Goal: Task Accomplishment & Management: Manage account settings

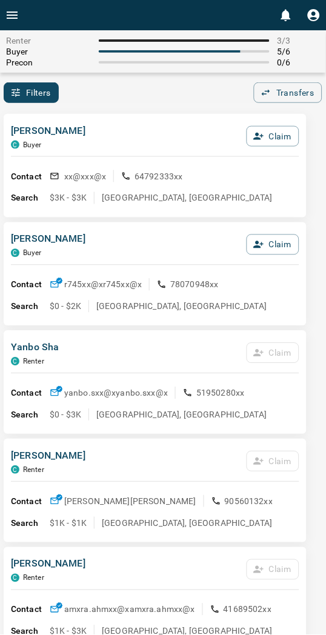
click at [134, 155] on div "[PERSON_NAME] C Buyer Claim" at bounding box center [155, 140] width 288 height 33
click at [281, 136] on button "Claim" at bounding box center [273, 136] width 53 height 21
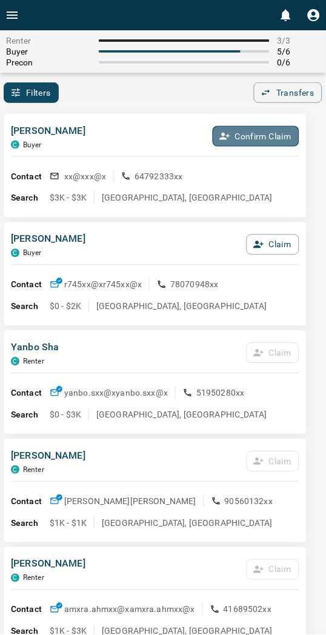
click at [281, 136] on button "Confirm Claim" at bounding box center [256, 136] width 87 height 21
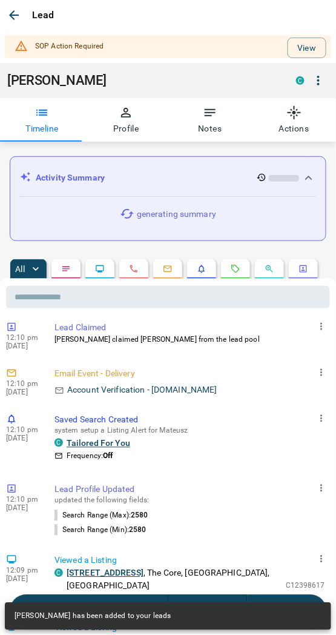
click at [291, 47] on button "View" at bounding box center [307, 48] width 39 height 21
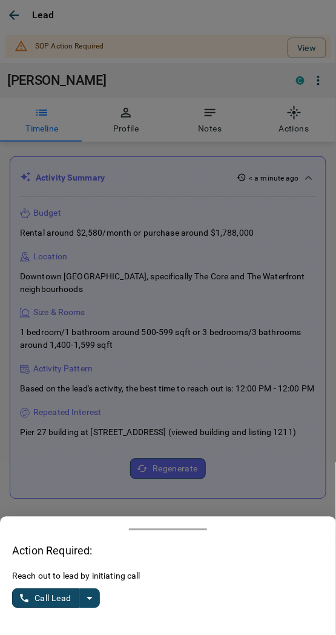
click at [92, 597] on icon "split button" at bounding box center [89, 598] width 15 height 15
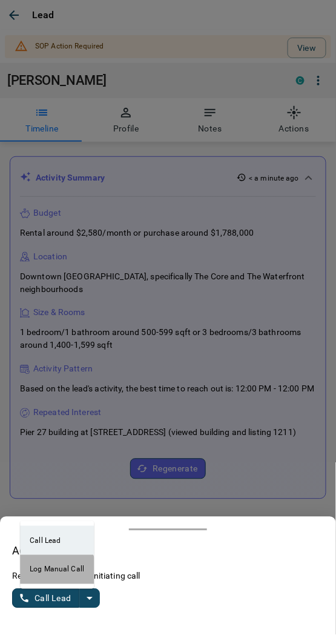
click at [51, 572] on li "Log Manual Call" at bounding box center [57, 569] width 74 height 29
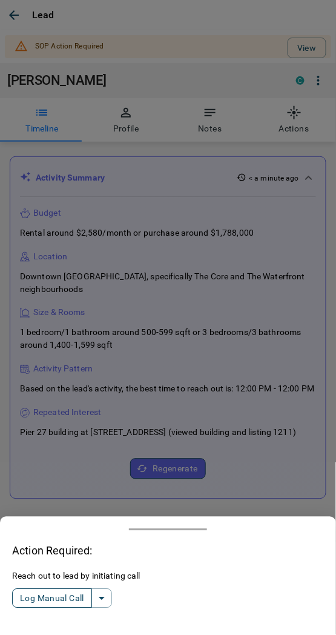
click at [39, 600] on button "Log Manual Call" at bounding box center [52, 598] width 80 height 19
click at [26, 597] on button "Yes" at bounding box center [24, 599] width 24 height 19
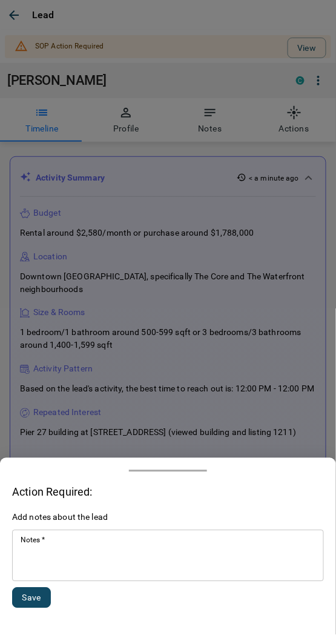
click at [94, 558] on textarea "Notes   *" at bounding box center [168, 556] width 295 height 41
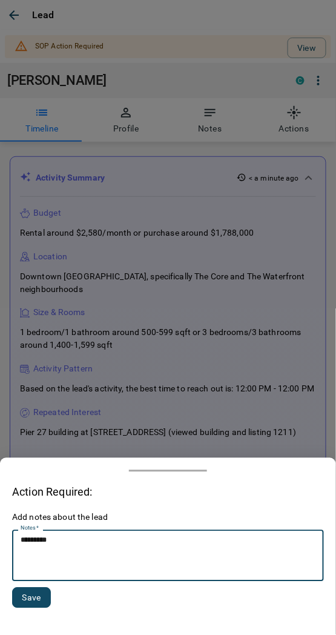
type textarea "*********"
click at [32, 603] on button "Save" at bounding box center [31, 598] width 39 height 21
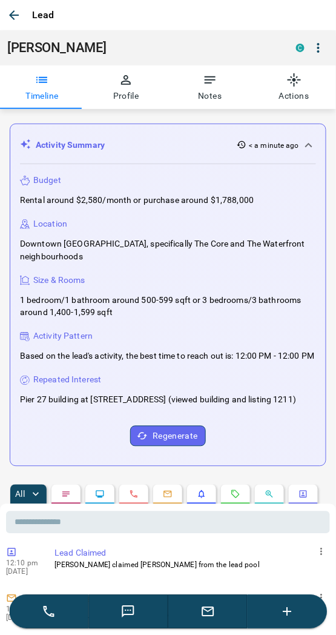
click at [15, 13] on icon "button" at bounding box center [14, 15] width 15 height 15
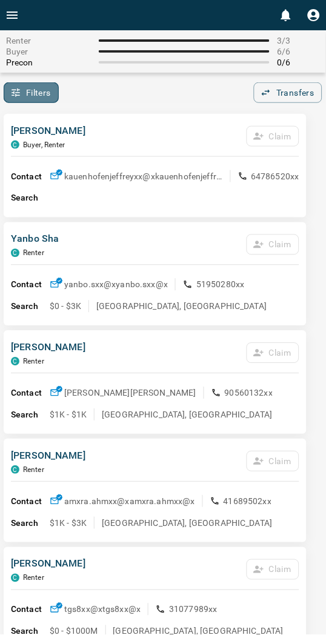
click at [40, 95] on button "Filters" at bounding box center [31, 92] width 55 height 21
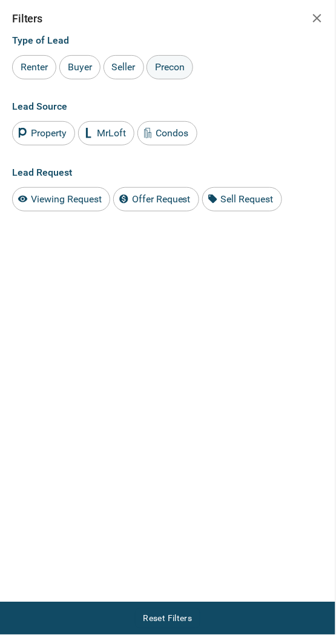
click at [164, 73] on div "Precon" at bounding box center [170, 67] width 47 height 24
click at [316, 23] on icon "button" at bounding box center [317, 18] width 15 height 15
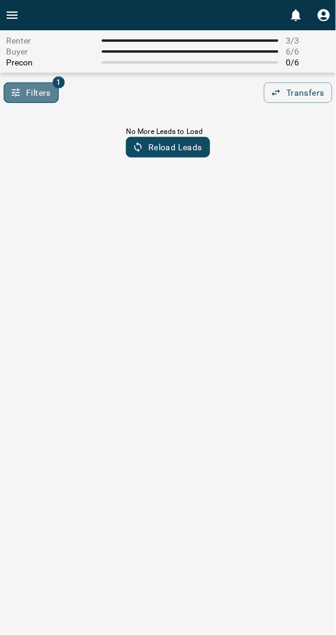
click at [32, 101] on button "Filters" at bounding box center [31, 92] width 55 height 21
